Goal: Task Accomplishment & Management: Manage account settings

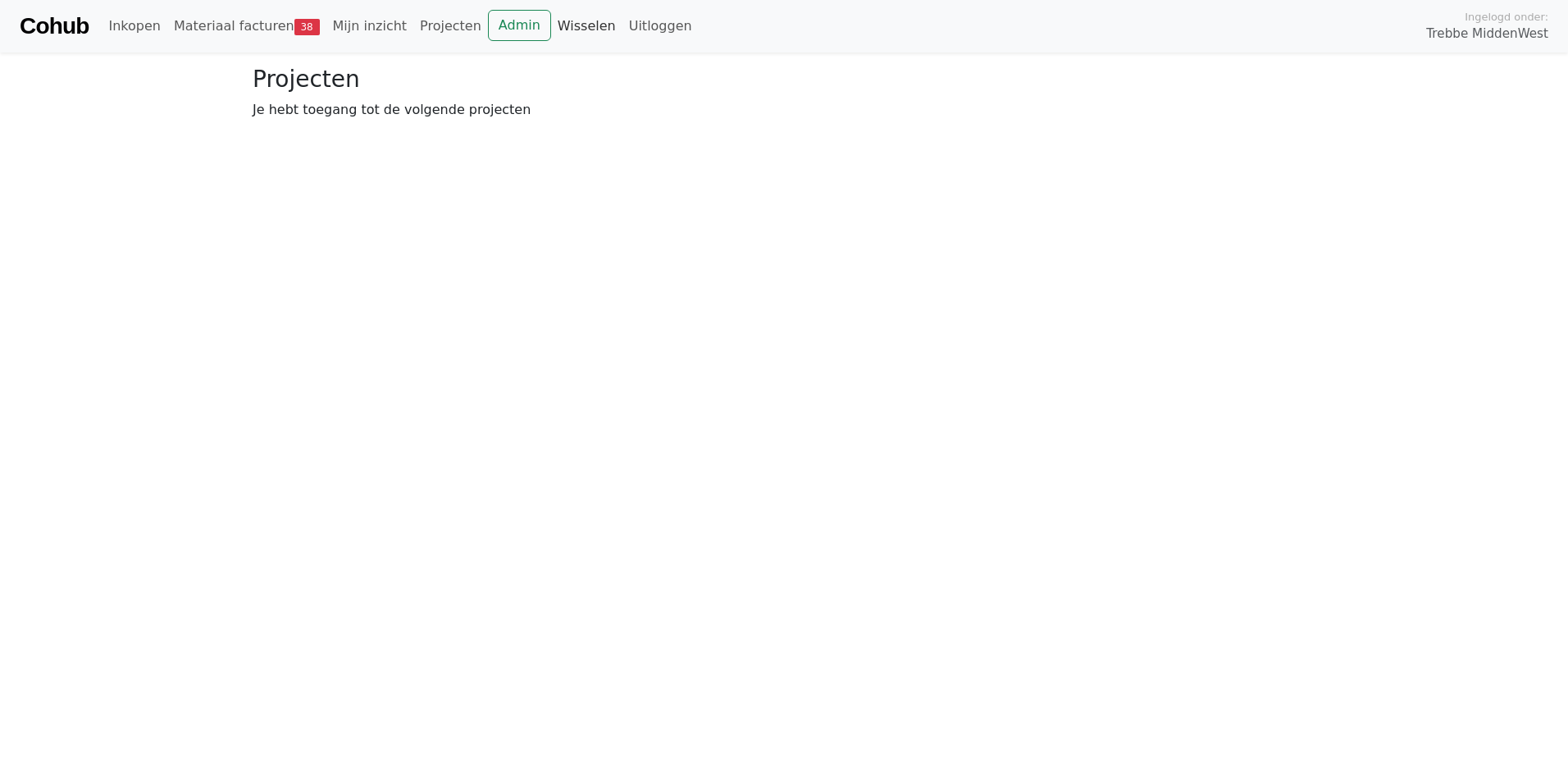
click at [551, 28] on link "Wisselen" at bounding box center [587, 26] width 72 height 33
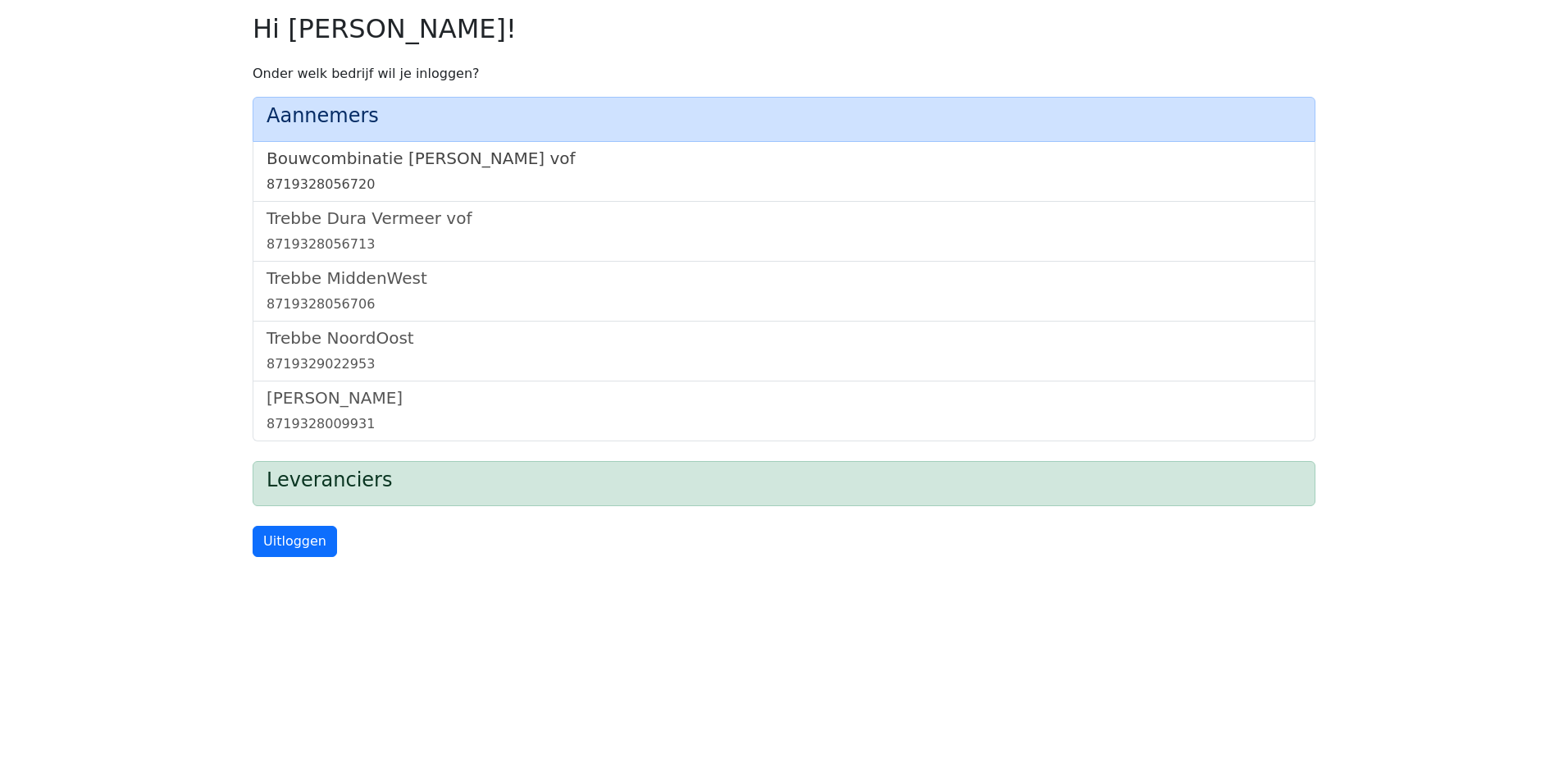
click at [381, 163] on h5 "Bouwcombinatie [PERSON_NAME] vof" at bounding box center [784, 158] width 1035 height 19
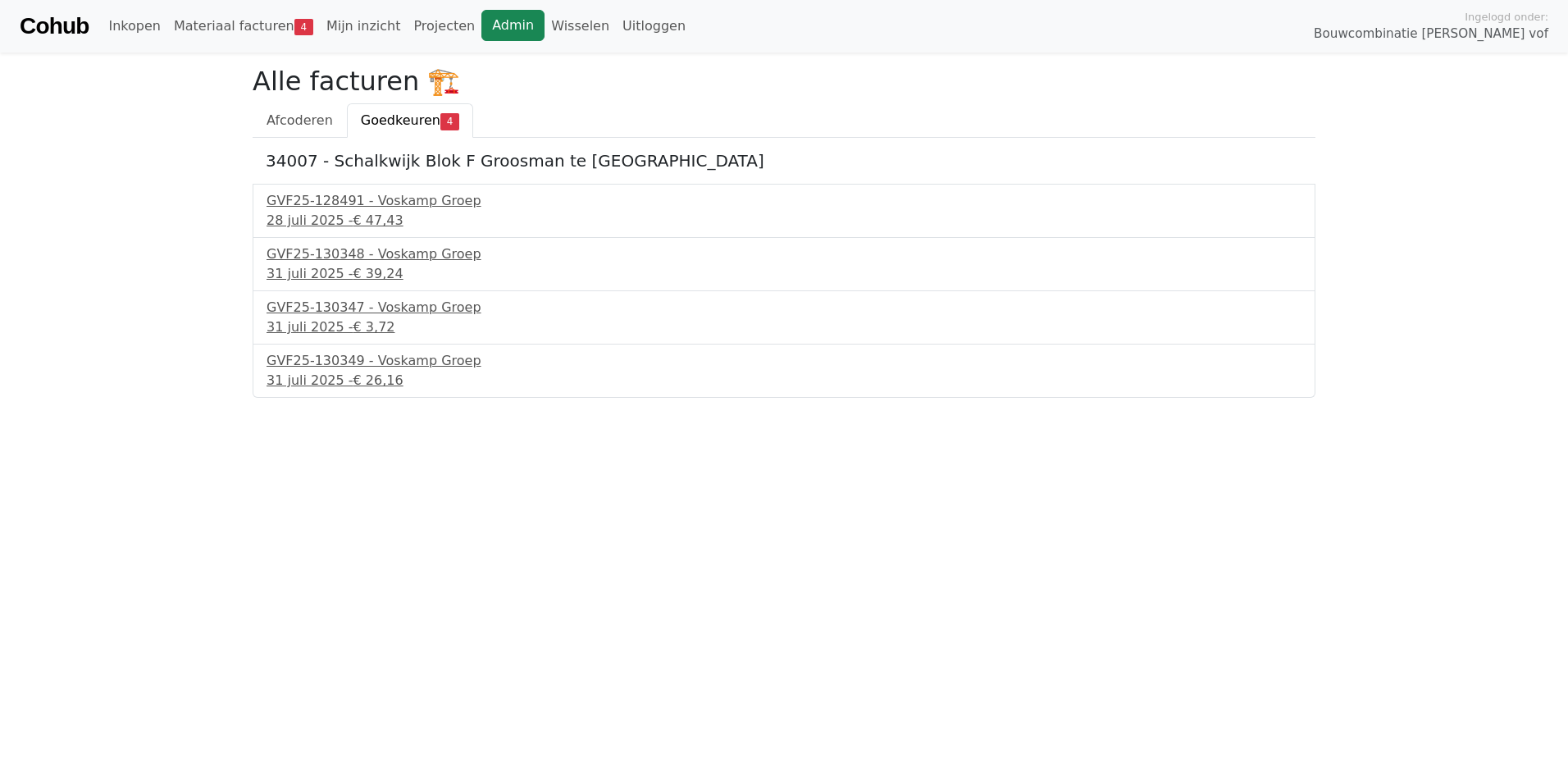
click at [481, 29] on link "Admin" at bounding box center [512, 25] width 63 height 31
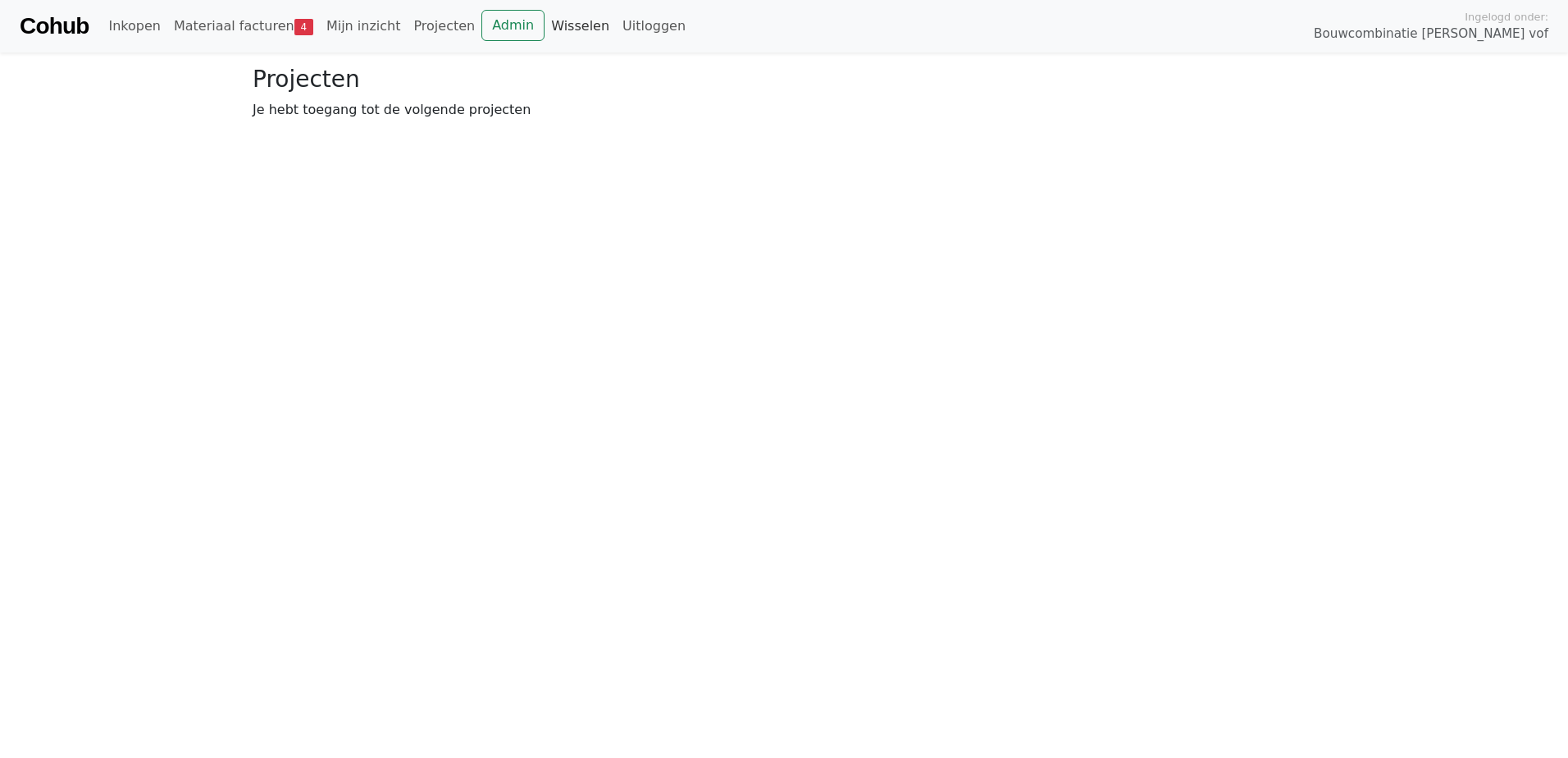
click at [544, 26] on link "Wisselen" at bounding box center [580, 26] width 72 height 33
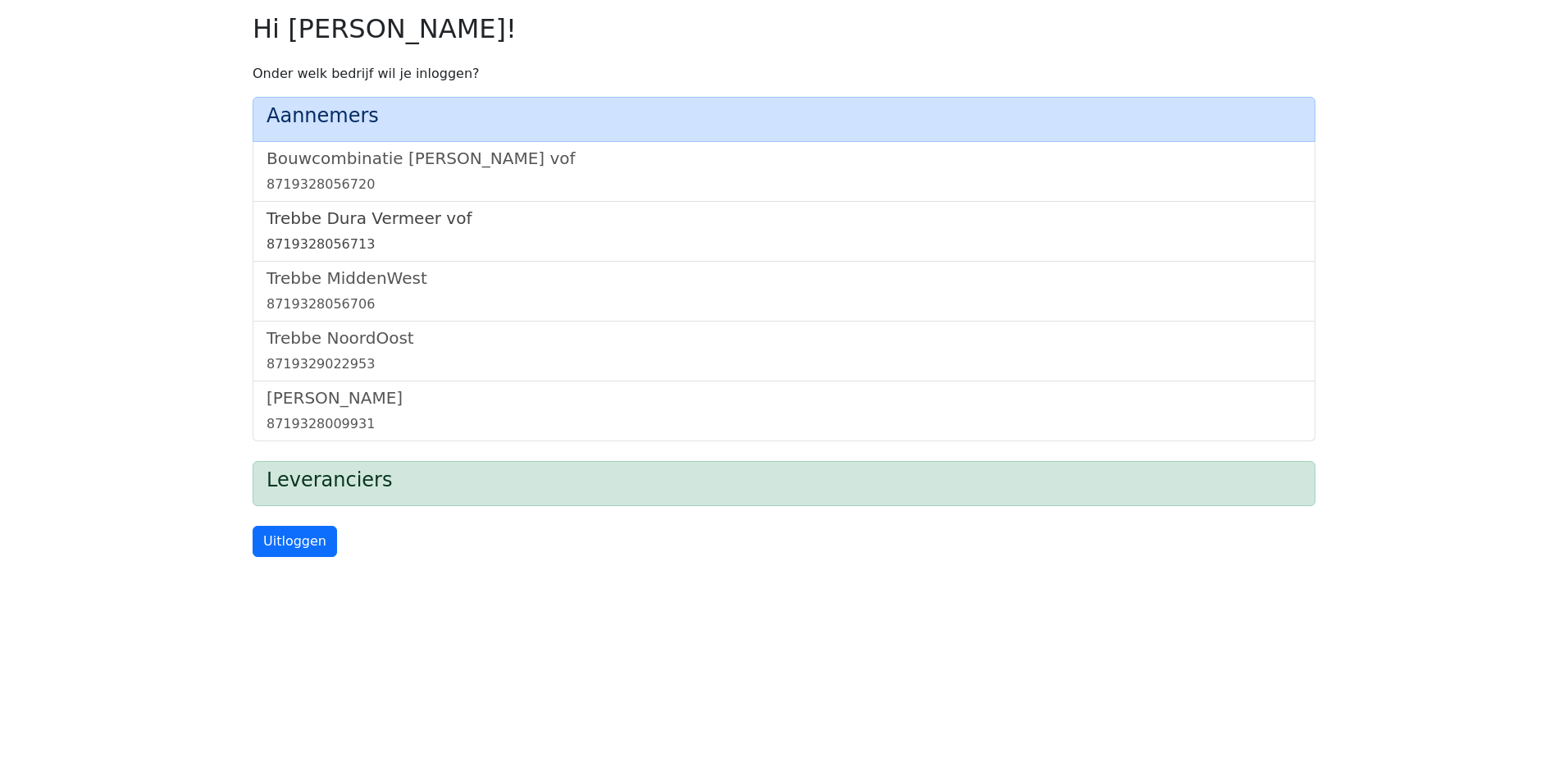
click at [350, 214] on h5 "Trebbe Dura Vermeer vof" at bounding box center [784, 218] width 1035 height 19
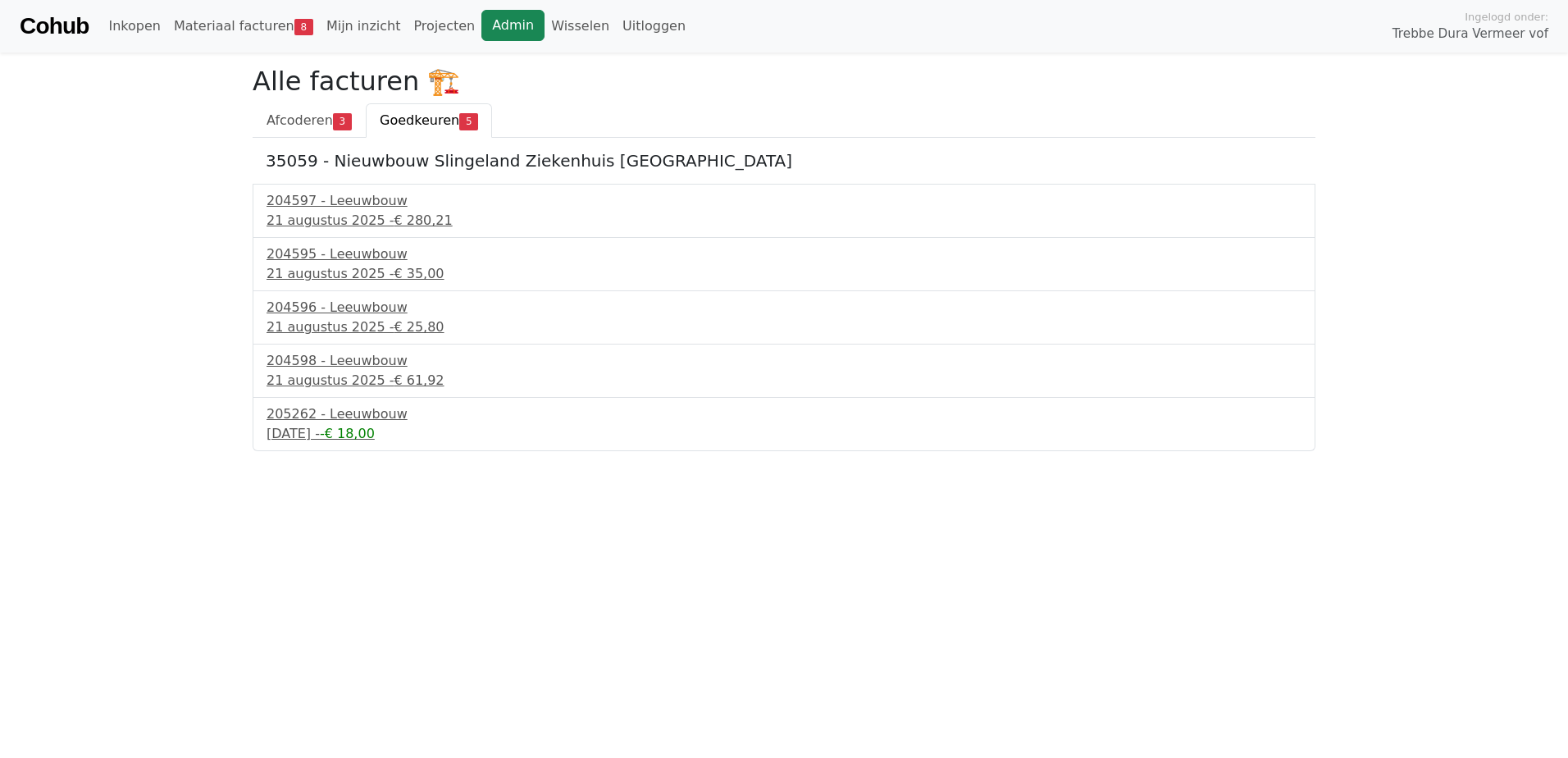
click at [481, 21] on link "Admin" at bounding box center [512, 25] width 63 height 31
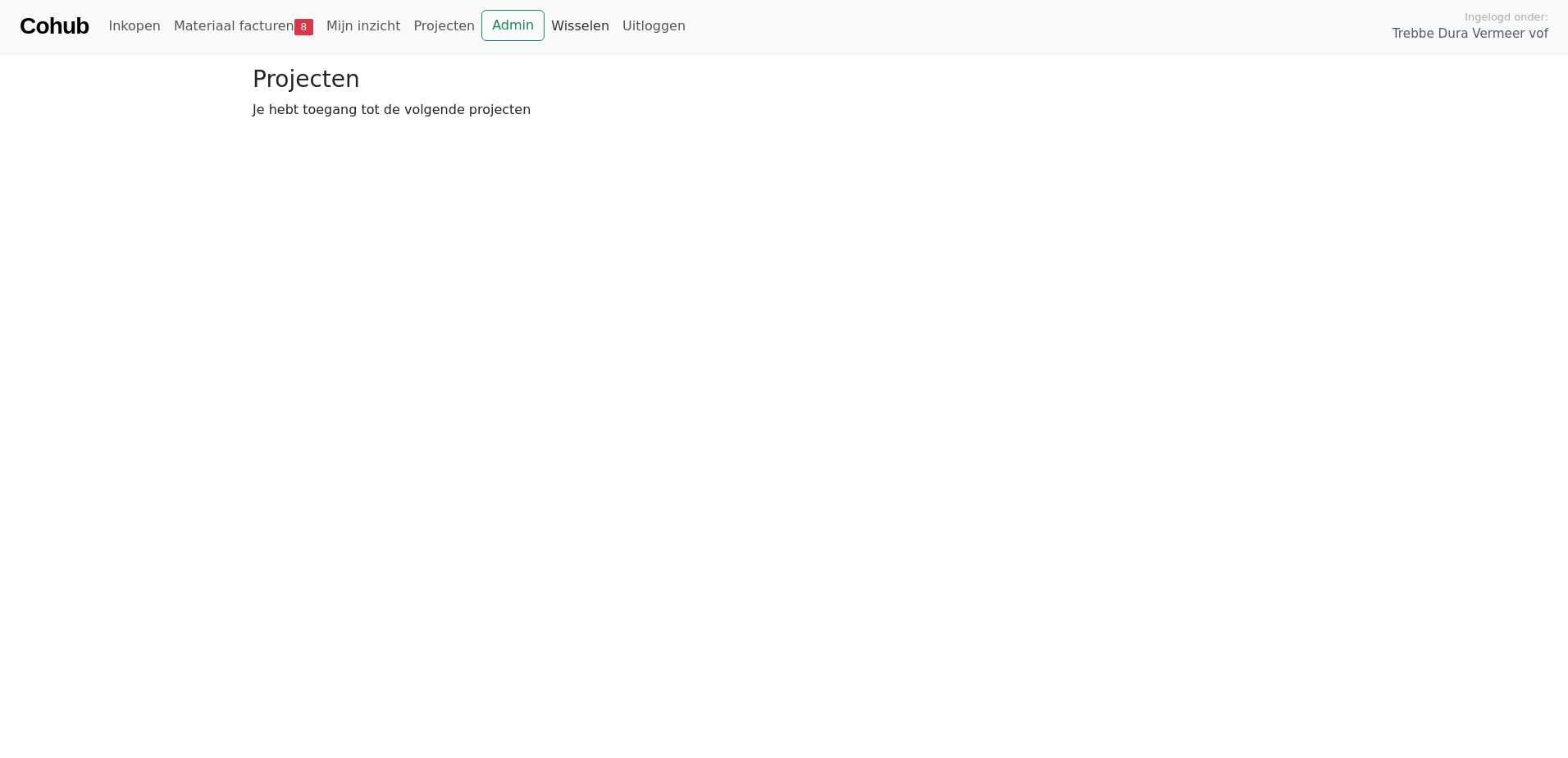
click at [544, 41] on link "Wisselen" at bounding box center [580, 26] width 72 height 33
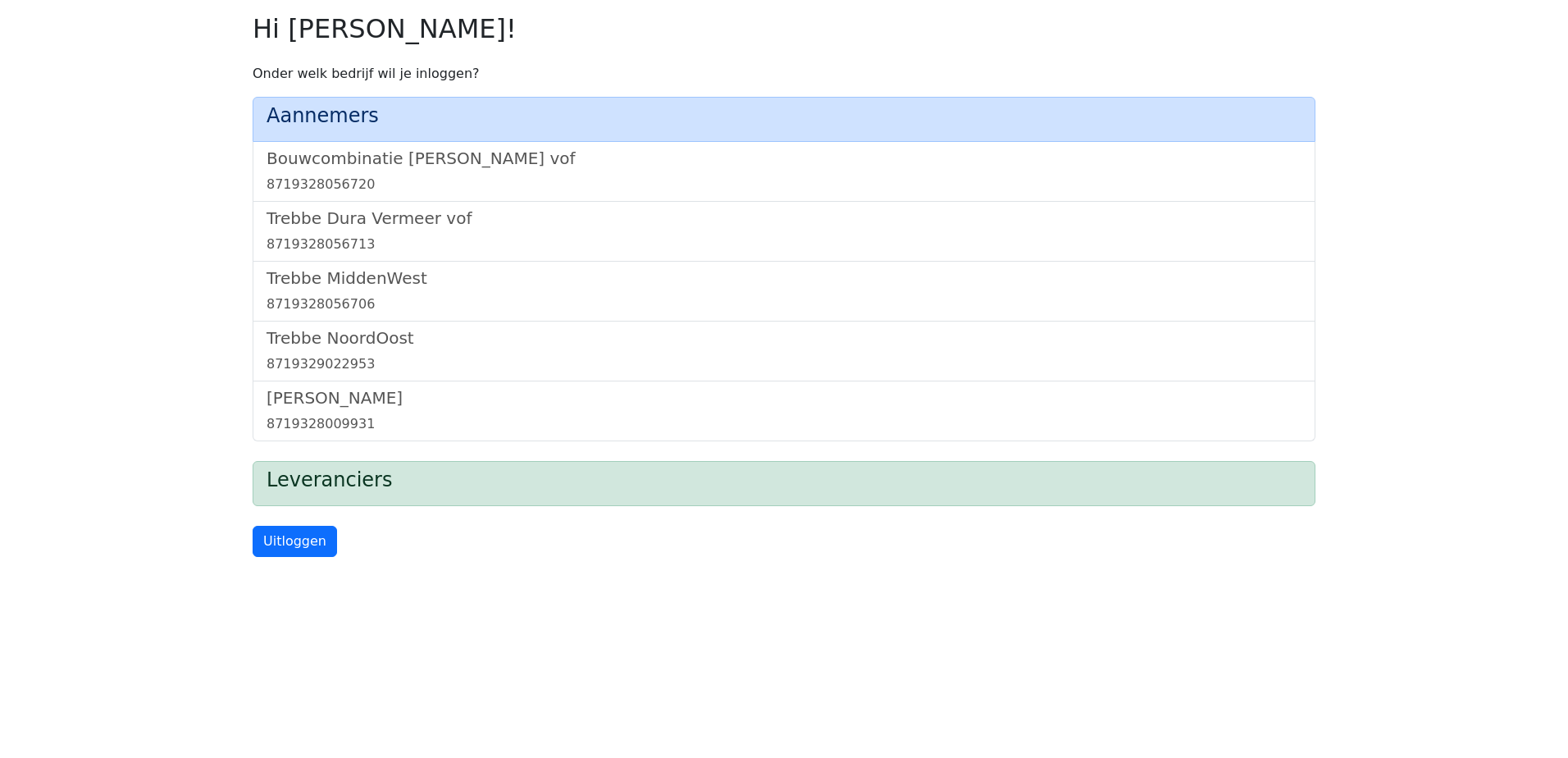
click at [531, 37] on h2 "Hi Izabella Prusinowski!" at bounding box center [783, 29] width 1062 height 31
click at [396, 281] on h5 "Trebbe MiddenWest" at bounding box center [784, 278] width 1035 height 19
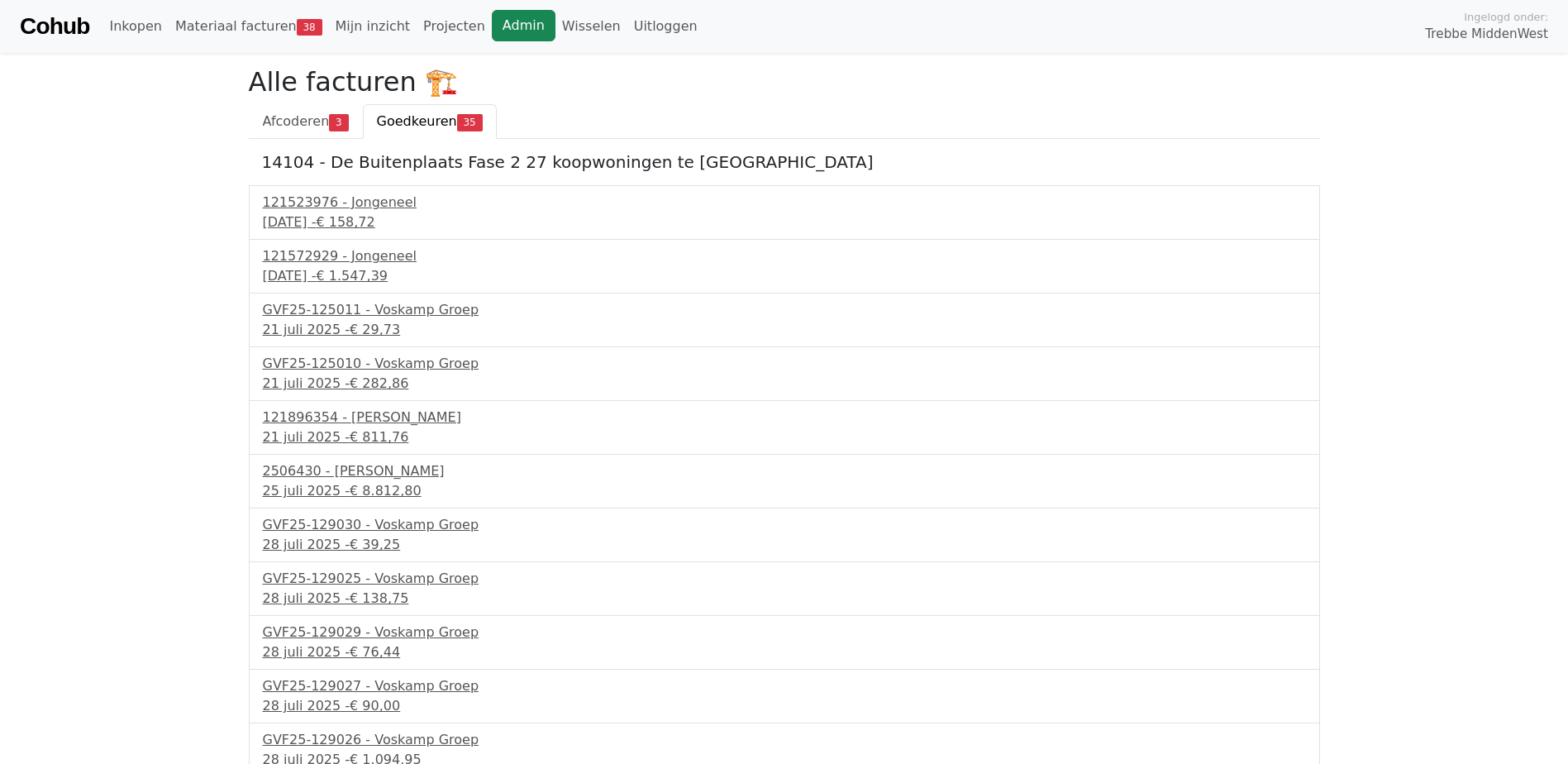
click at [492, 36] on link "Admin" at bounding box center [523, 25] width 64 height 31
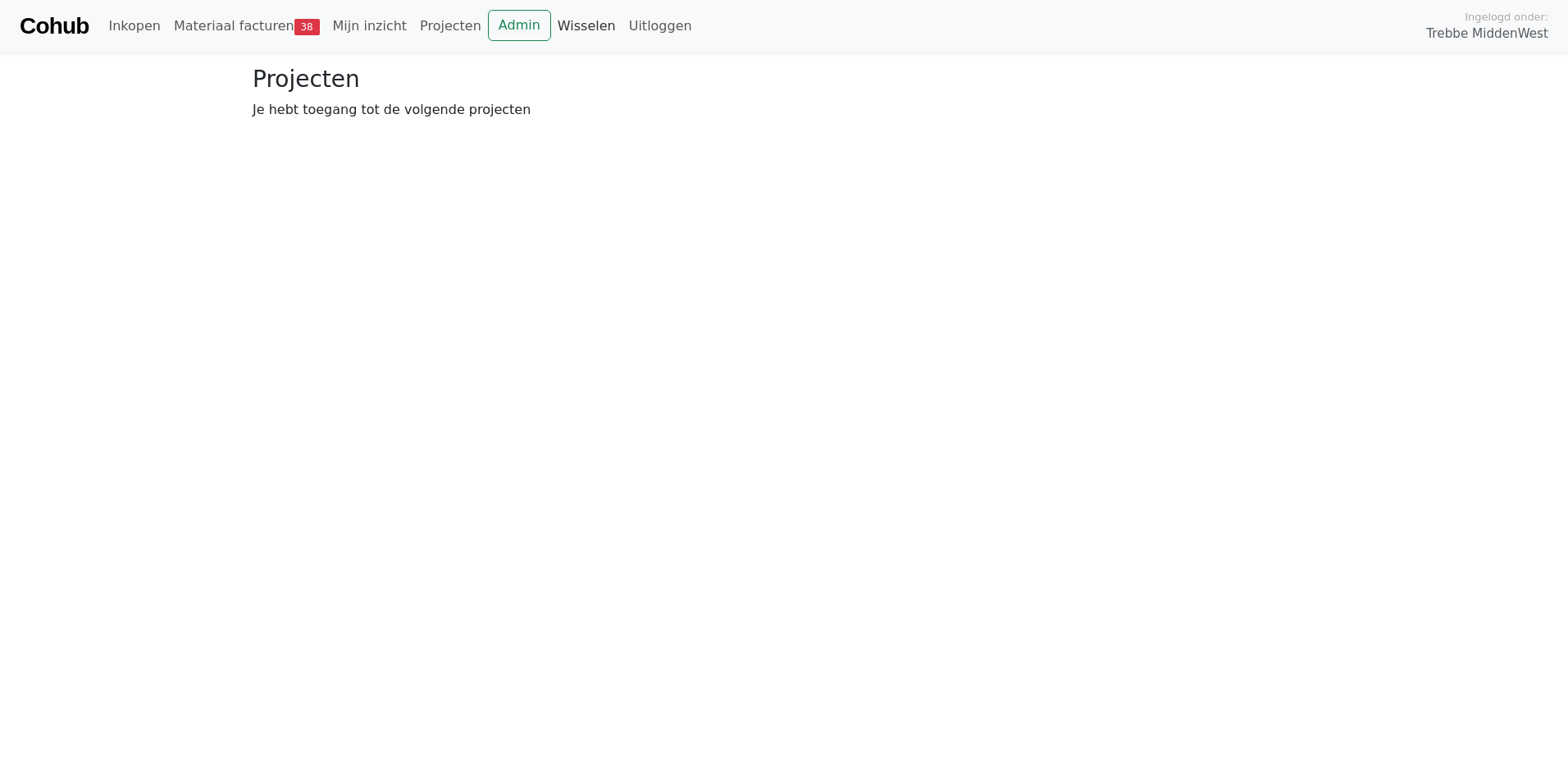
click at [551, 29] on link "Wisselen" at bounding box center [587, 26] width 72 height 33
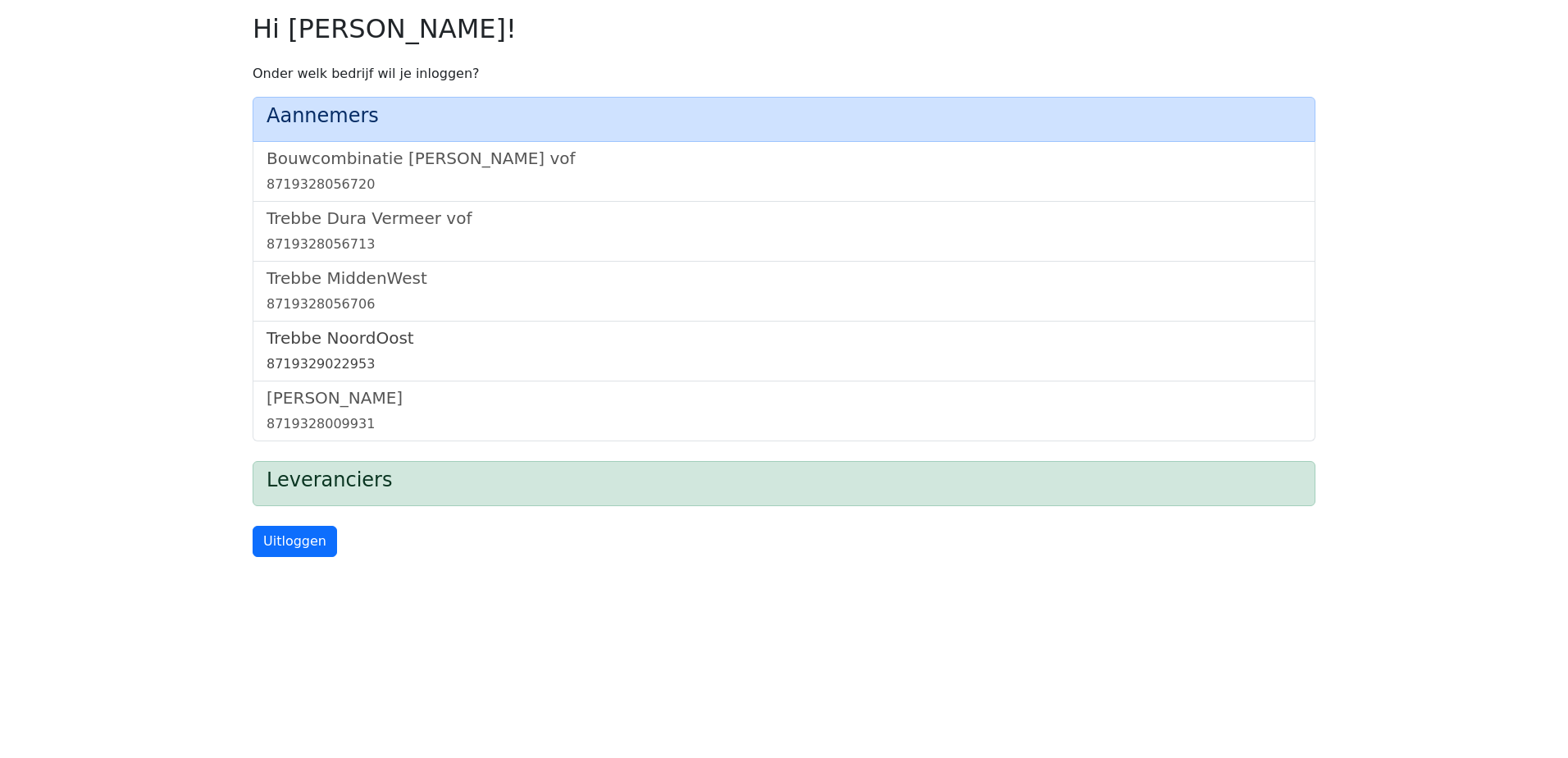
click at [343, 331] on h5 "Trebbe NoordOost" at bounding box center [784, 338] width 1035 height 19
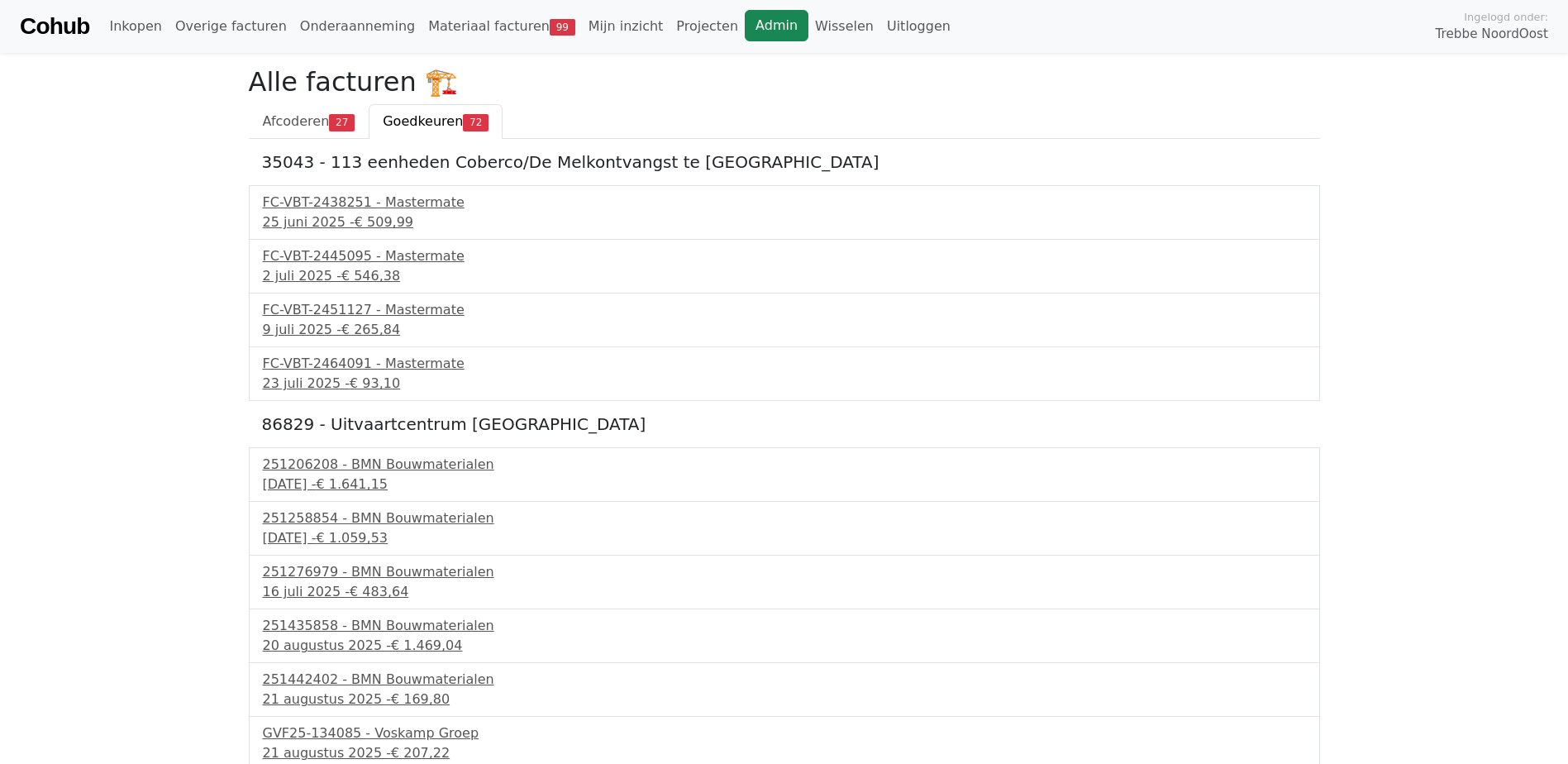
click at [744, 29] on link "Admin" at bounding box center [776, 25] width 64 height 31
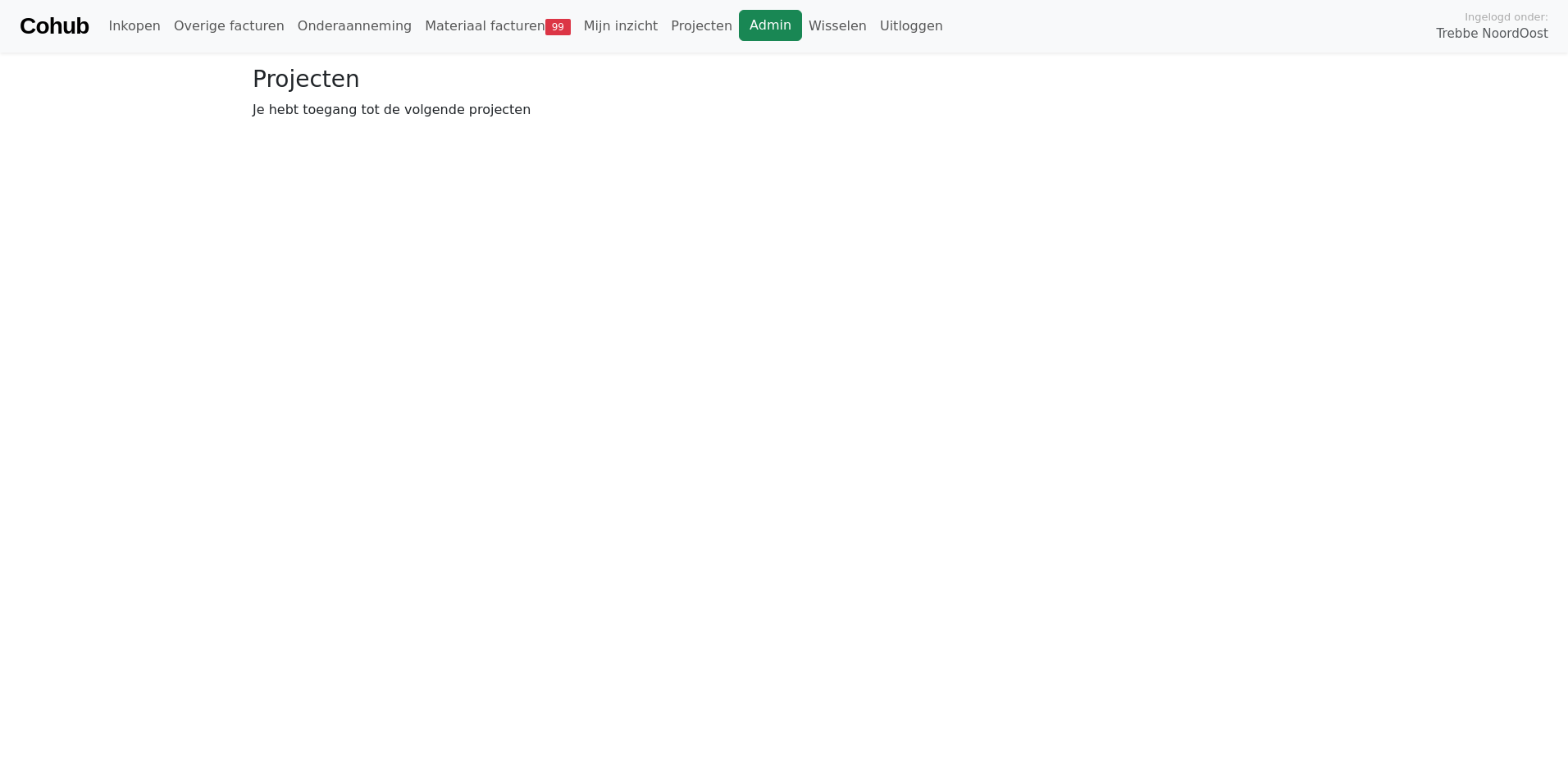
click at [738, 27] on link "Admin" at bounding box center [769, 25] width 63 height 31
click at [738, 25] on link "Admin" at bounding box center [769, 25] width 63 height 31
click at [801, 27] on link "Wisselen" at bounding box center [837, 26] width 72 height 33
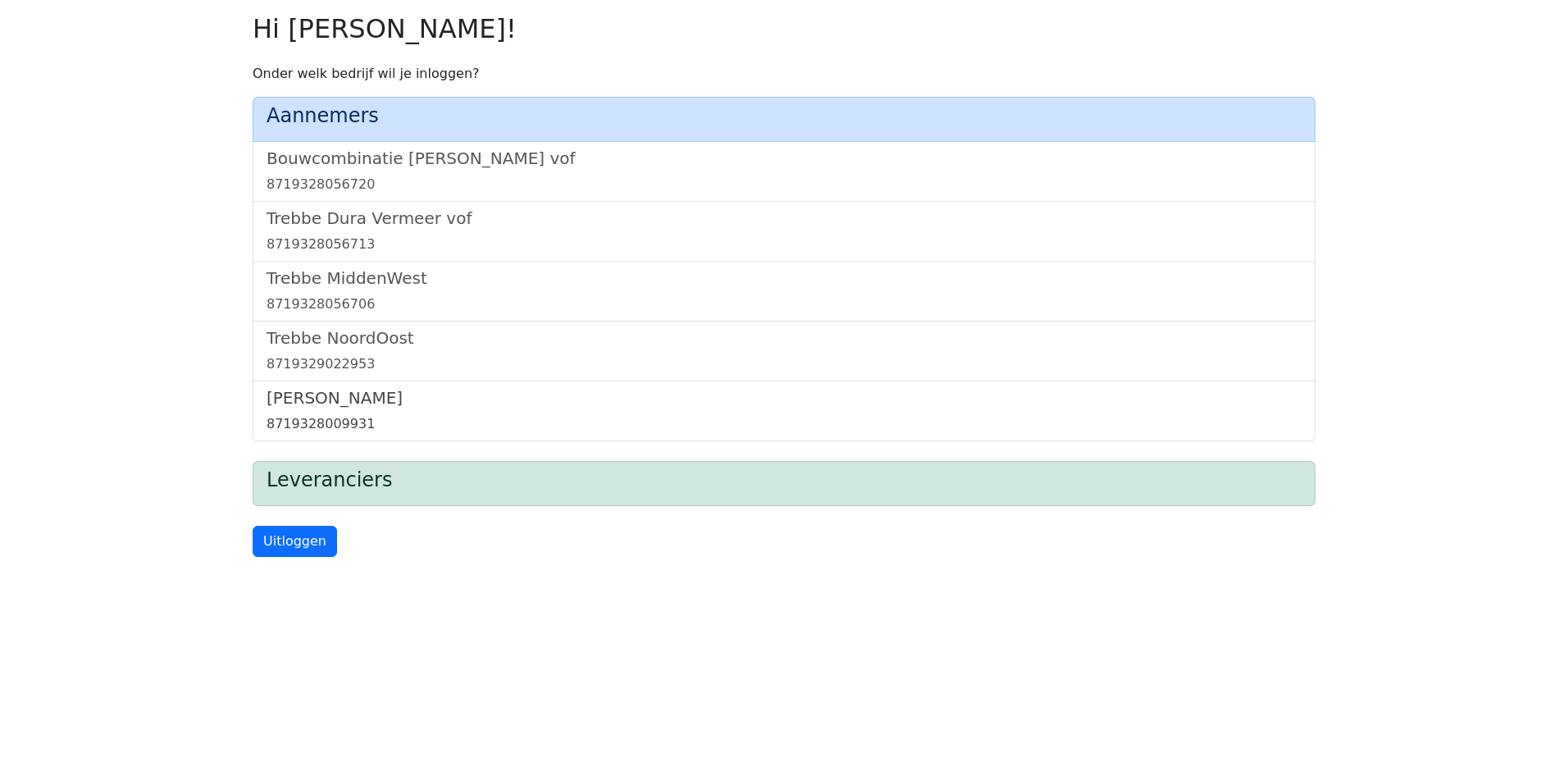
click at [336, 395] on h5 "[PERSON_NAME]" at bounding box center [784, 398] width 1035 height 19
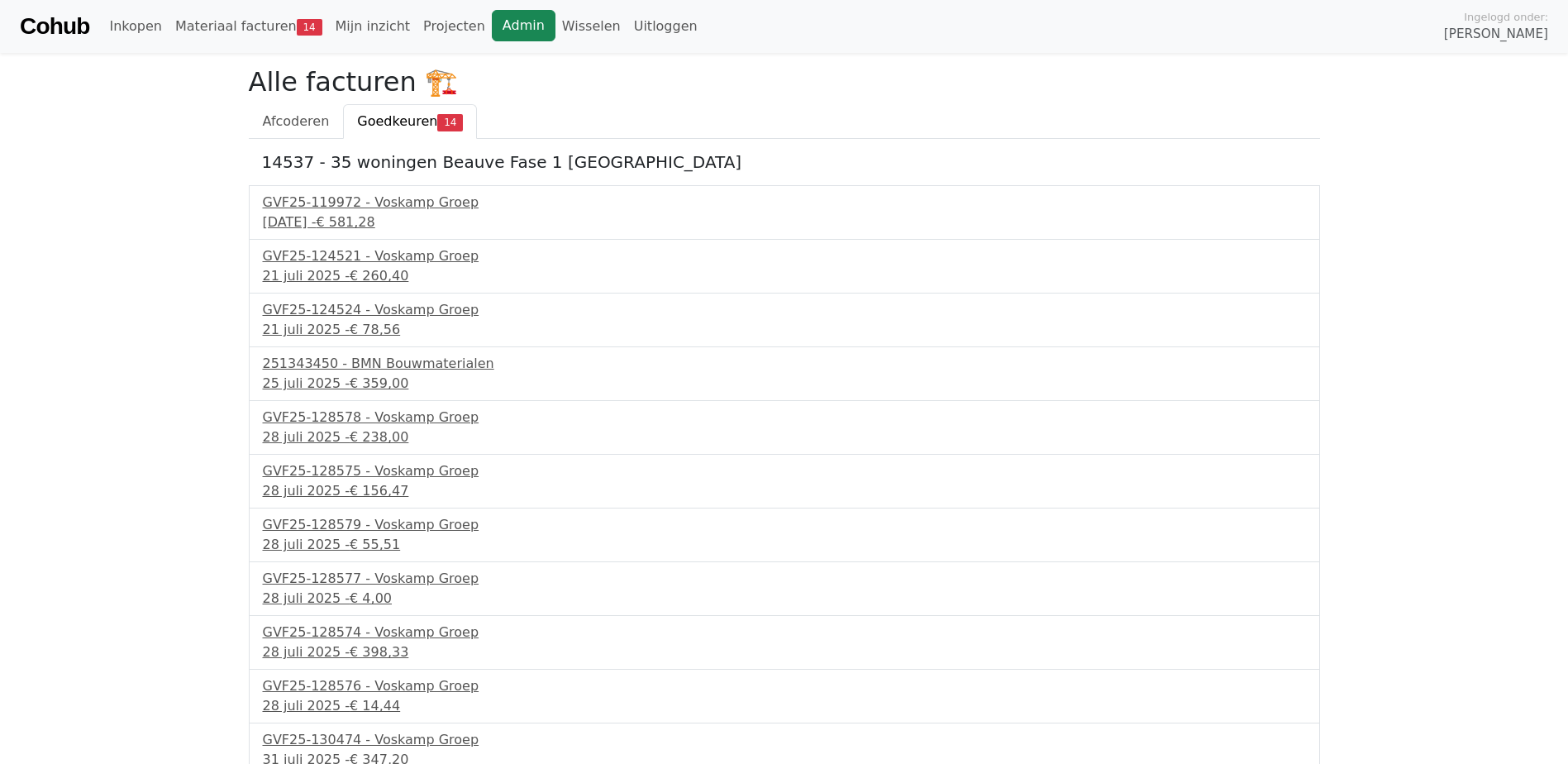
click at [492, 19] on link "Admin" at bounding box center [523, 25] width 64 height 31
